Goal: Transaction & Acquisition: Purchase product/service

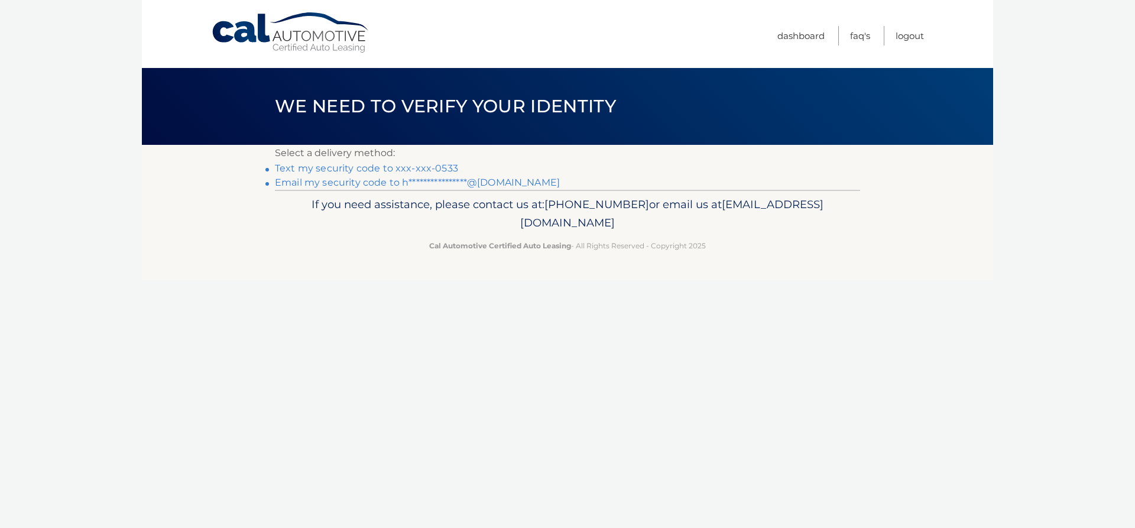
click at [337, 168] on link "Text my security code to xxx-xxx-0533" at bounding box center [366, 168] width 183 height 11
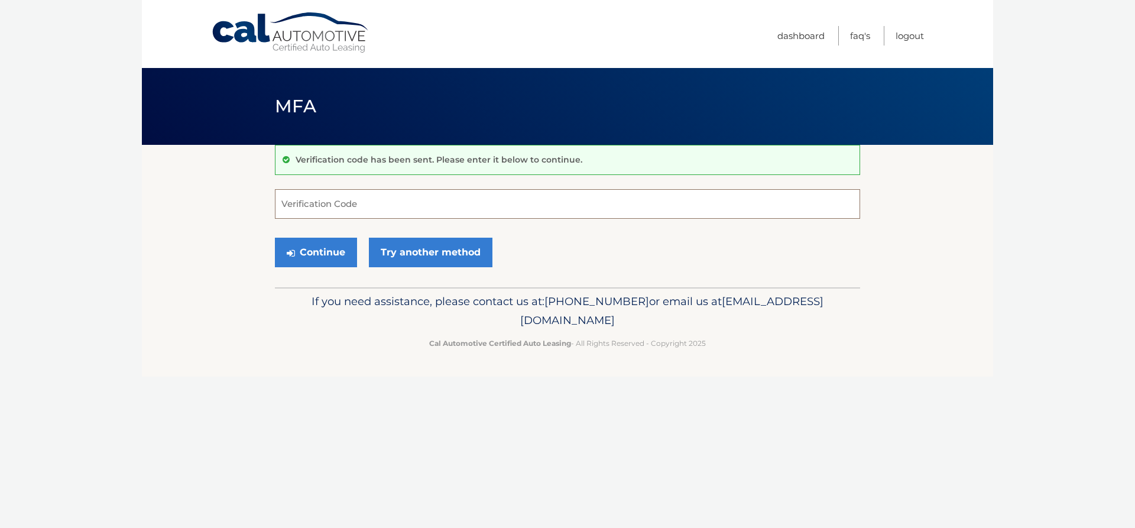
click at [366, 196] on input "Verification Code" at bounding box center [567, 204] width 585 height 30
type input "983239"
click at [275, 238] on button "Continue" at bounding box center [316, 253] width 82 height 30
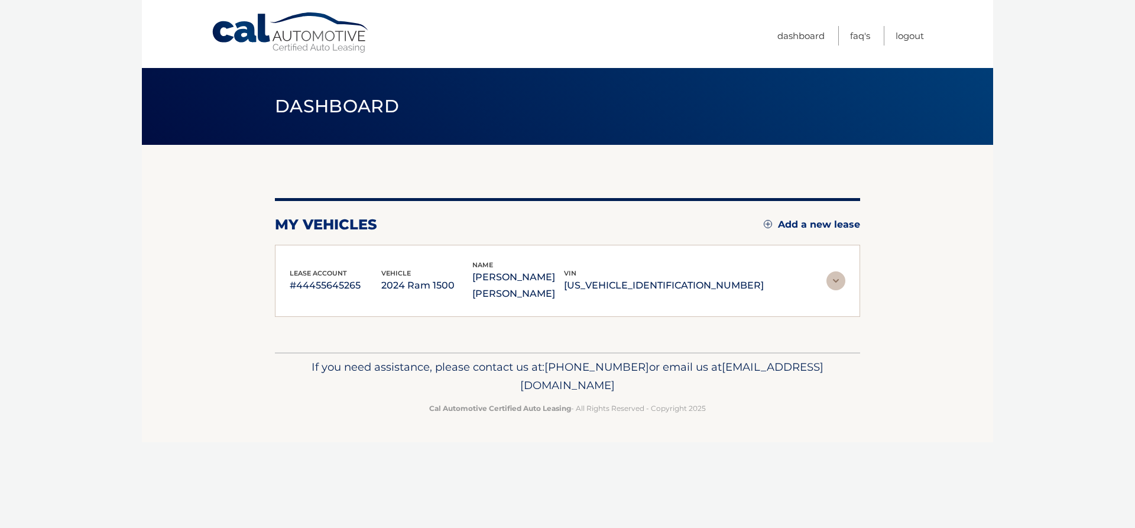
click at [325, 247] on div "lease account #44455645265 vehicle 2024 Ram 1500 name [PERSON_NAME] [PERSON_NAM…" at bounding box center [567, 281] width 585 height 73
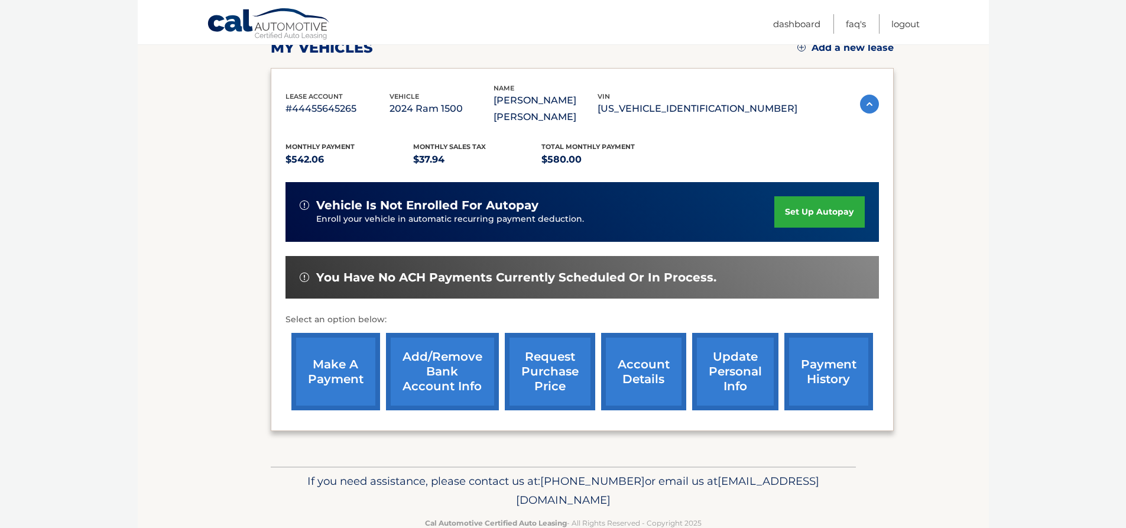
scroll to position [177, 0]
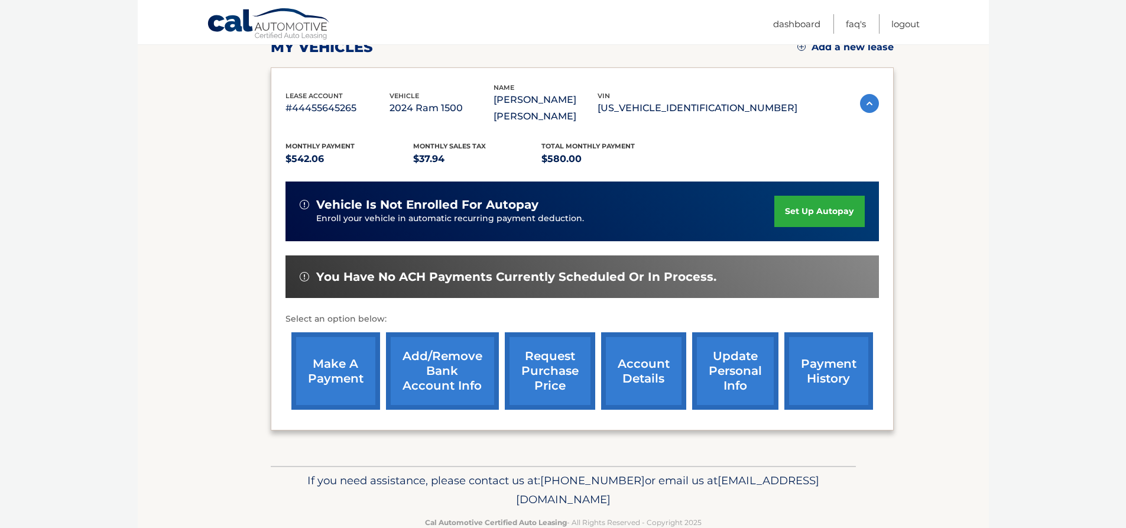
click at [345, 380] on link "make a payment" at bounding box center [335, 370] width 89 height 77
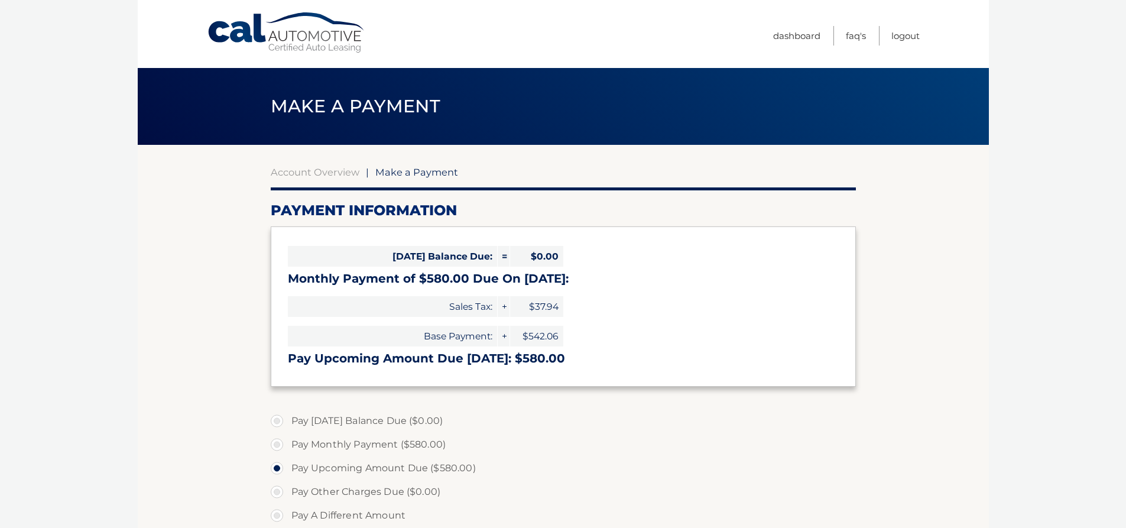
select select "YTNkY2U0YmItNzE2ZC00YjQyLWFmMjEtMGNiY2VkOWVmMDcw"
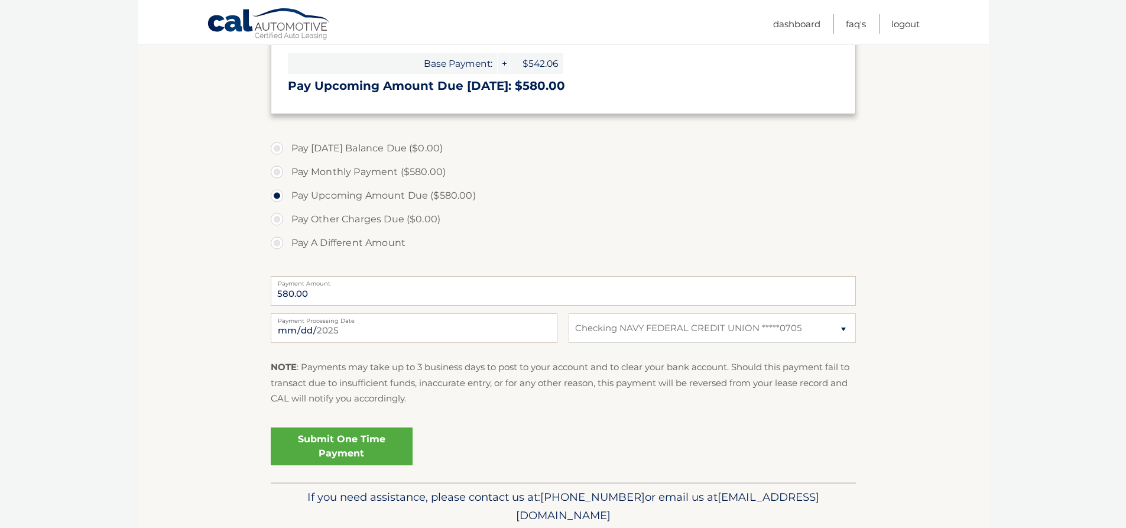
scroll to position [296, 0]
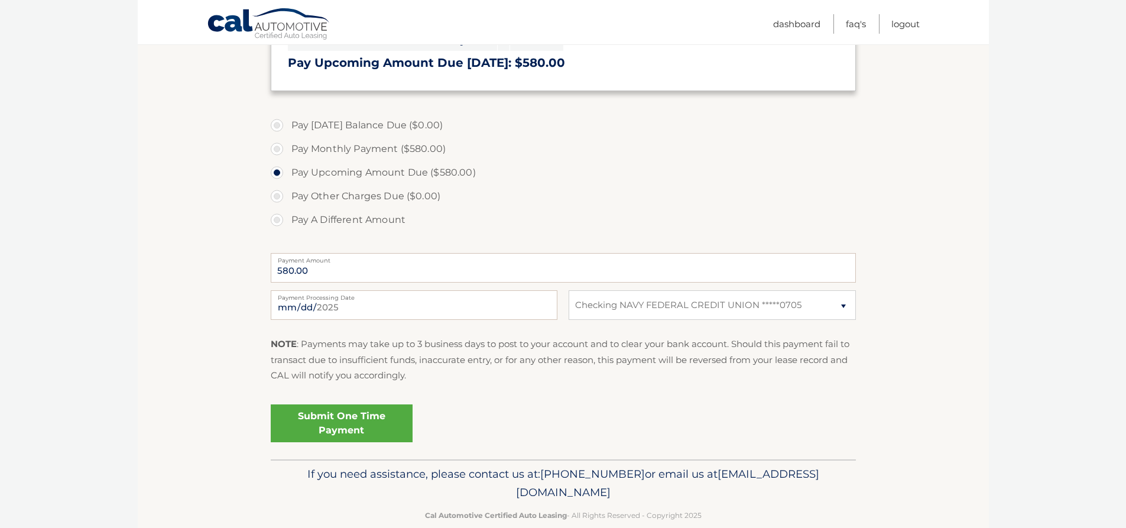
click at [370, 418] on link "Submit One Time Payment" at bounding box center [342, 423] width 142 height 38
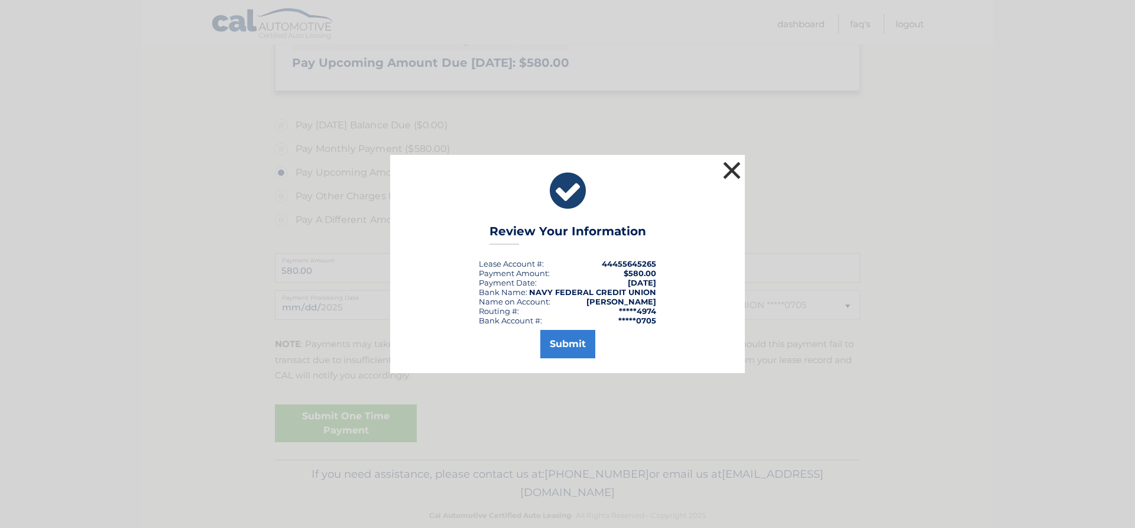
click at [725, 171] on button "×" at bounding box center [732, 170] width 24 height 24
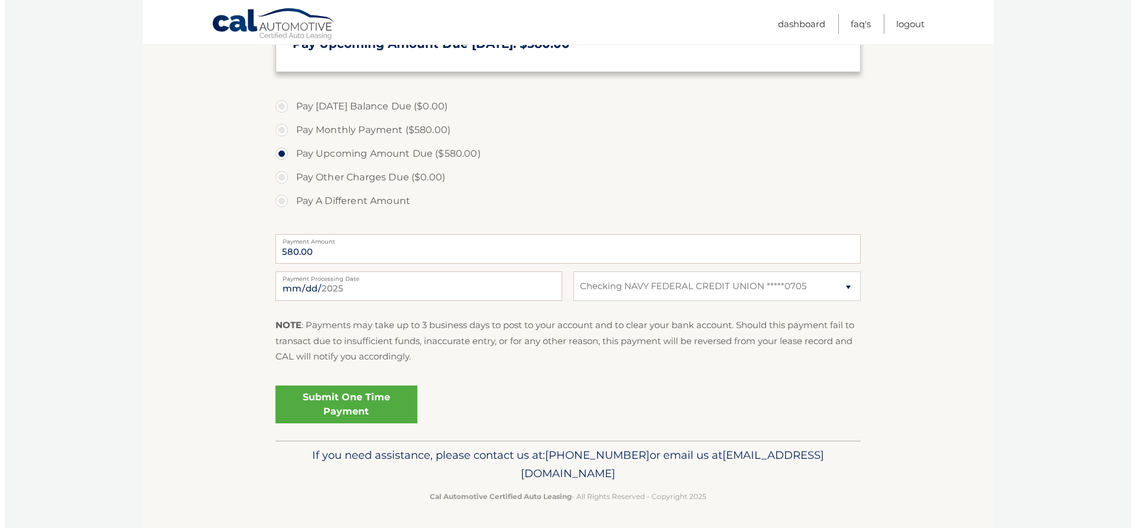
scroll to position [317, 0]
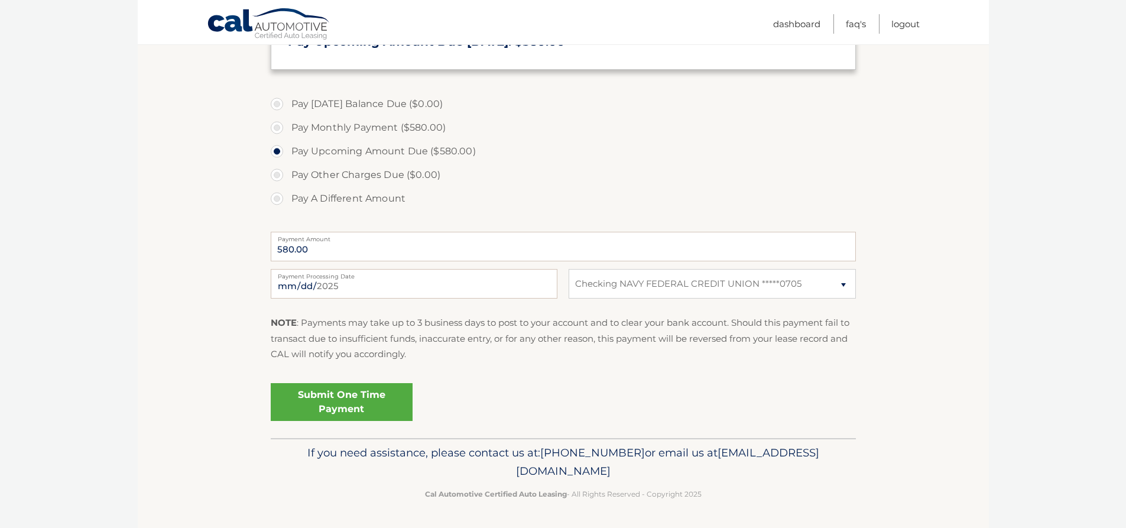
click at [390, 404] on link "Submit One Time Payment" at bounding box center [342, 402] width 142 height 38
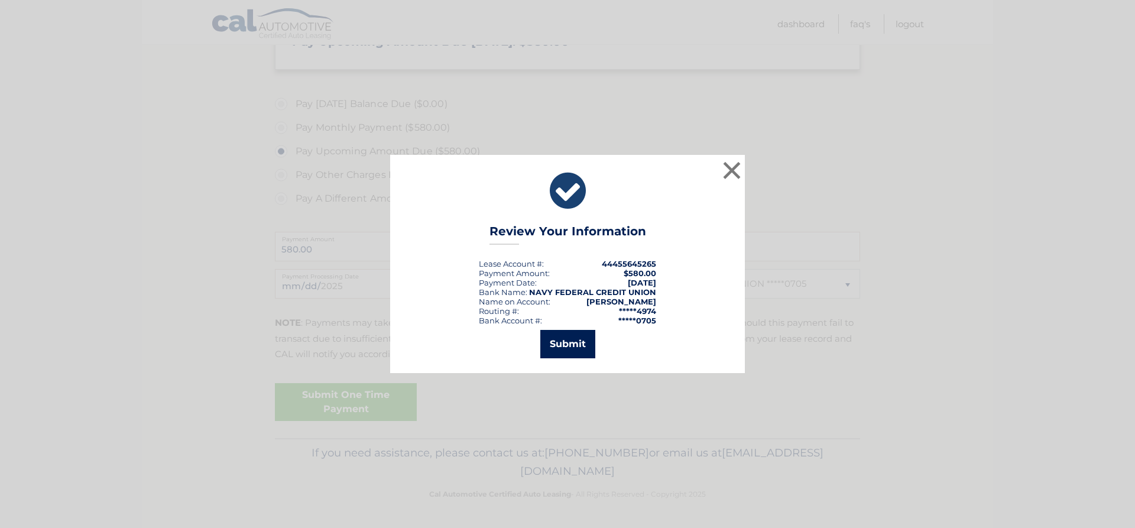
click at [563, 342] on button "Submit" at bounding box center [567, 344] width 55 height 28
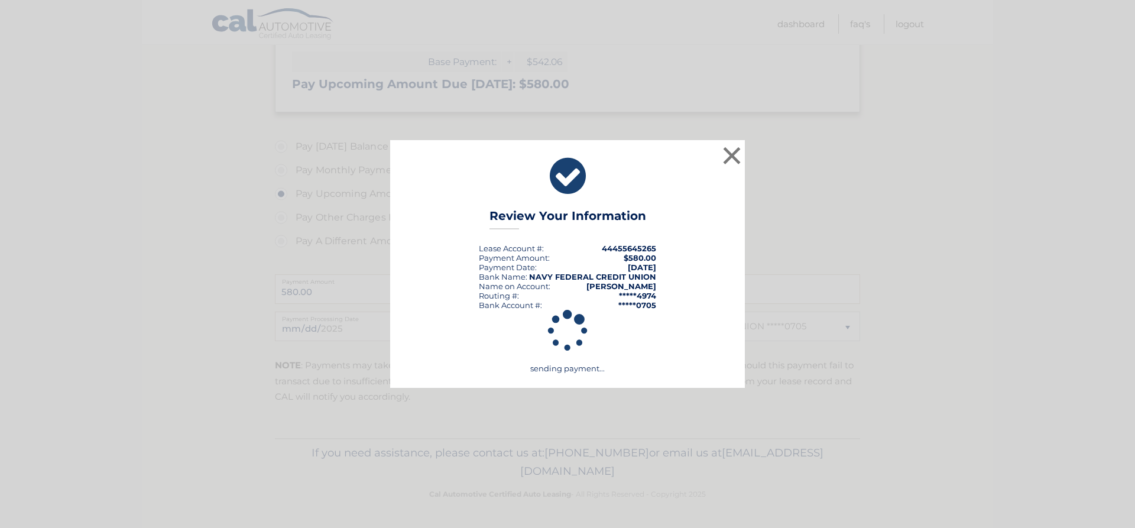
scroll to position [274, 0]
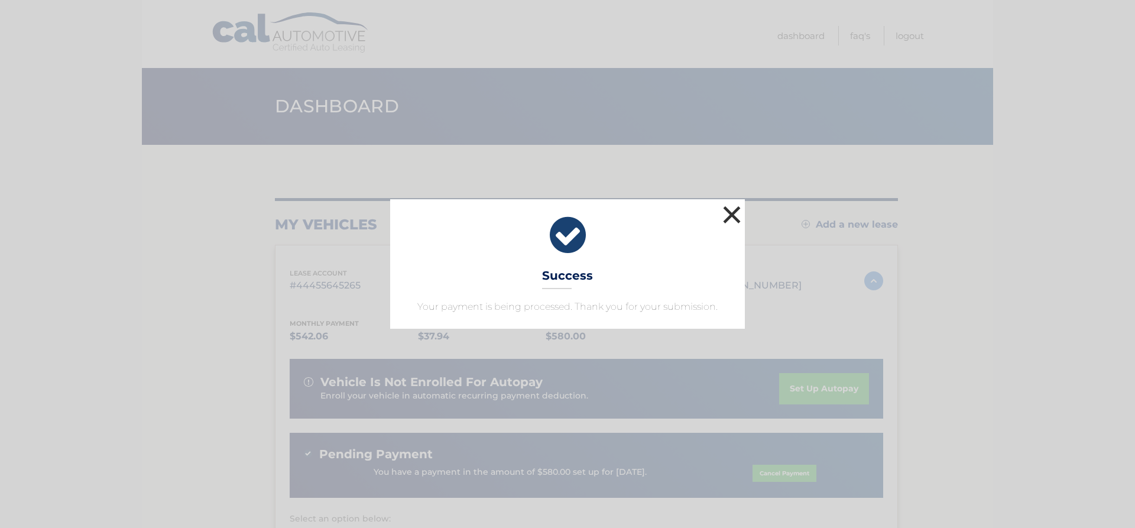
click at [734, 216] on button "×" at bounding box center [732, 215] width 24 height 24
